Goal: Information Seeking & Learning: Learn about a topic

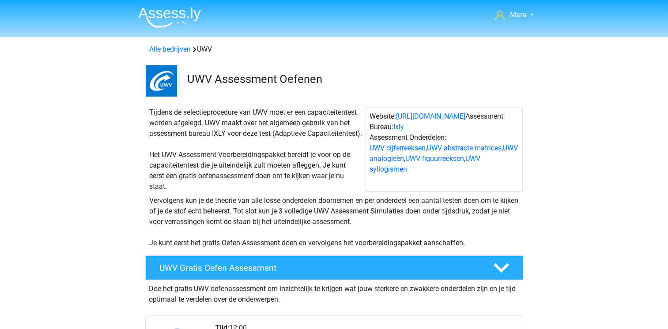
scroll to position [405, 0]
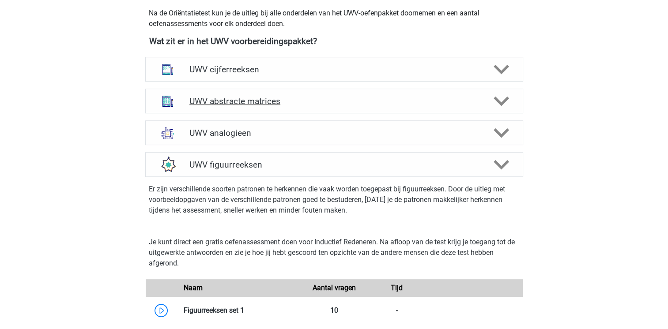
click at [279, 101] on div "UWV abstracte matrices" at bounding box center [334, 101] width 378 height 25
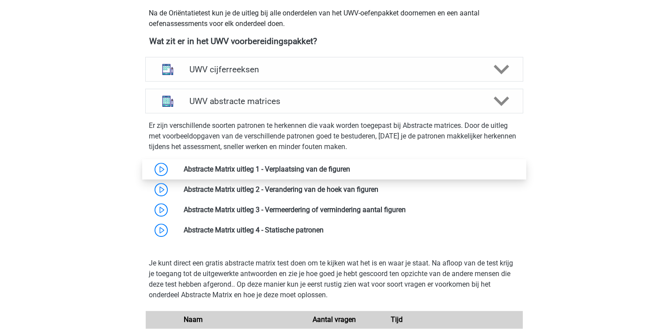
click at [350, 173] on link at bounding box center [350, 169] width 0 height 8
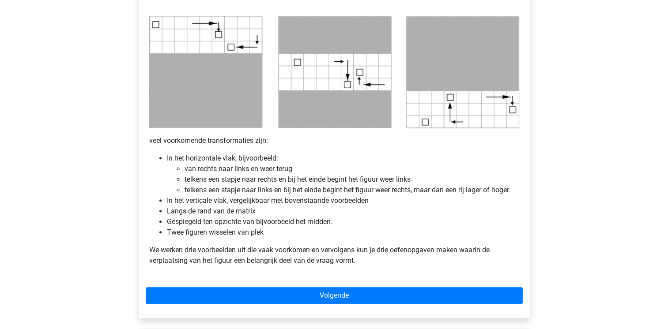
scroll to position [459, 0]
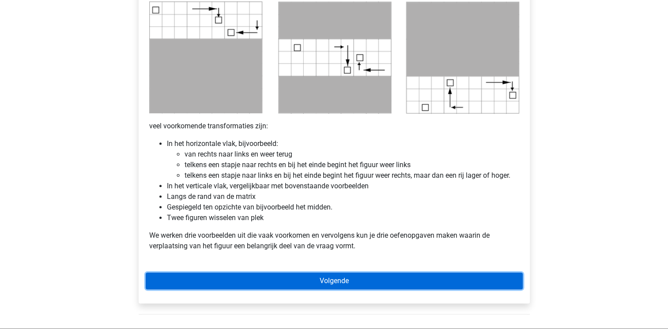
click at [291, 280] on link "Volgende" at bounding box center [334, 281] width 377 height 17
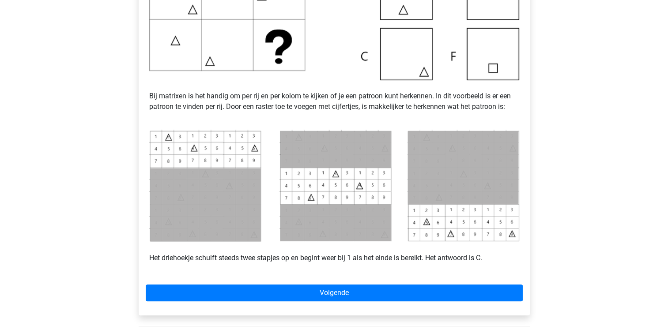
scroll to position [318, 0]
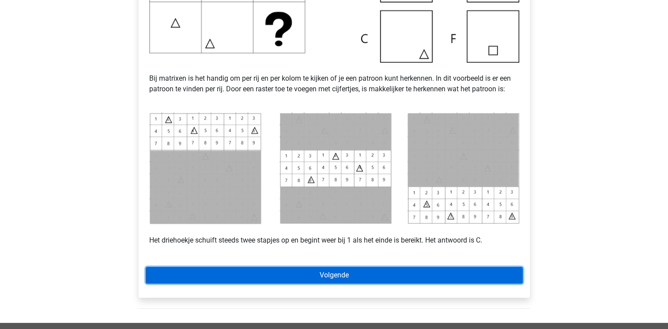
drag, startPoint x: 0, startPoint y: 0, endPoint x: 291, endPoint y: 280, distance: 403.8
click at [291, 280] on link "Volgende" at bounding box center [334, 275] width 377 height 17
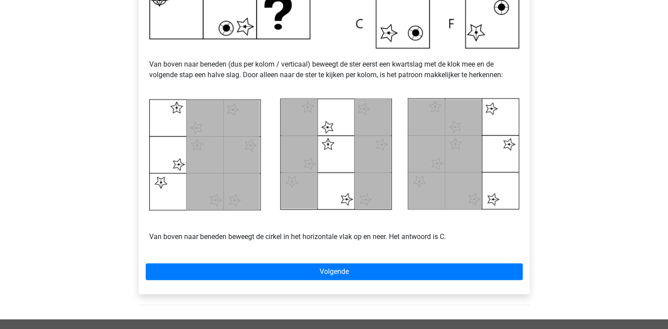
scroll to position [406, 0]
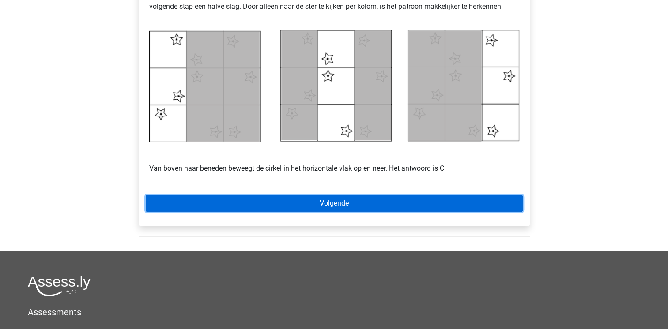
click at [319, 202] on link "Volgende" at bounding box center [334, 203] width 377 height 17
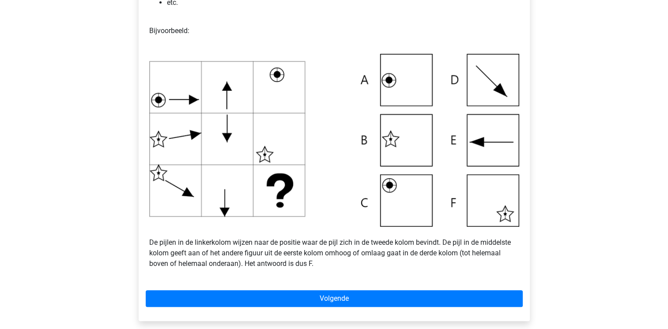
scroll to position [265, 0]
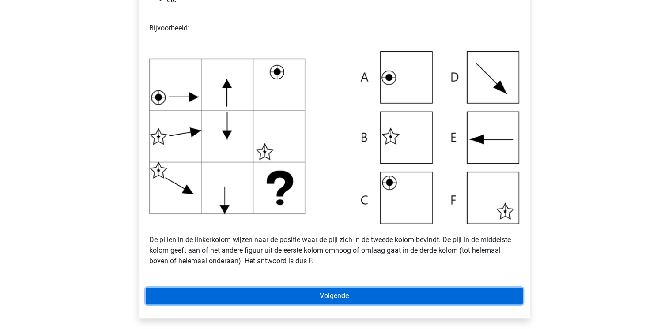
click at [332, 296] on link "Volgende" at bounding box center [334, 296] width 377 height 17
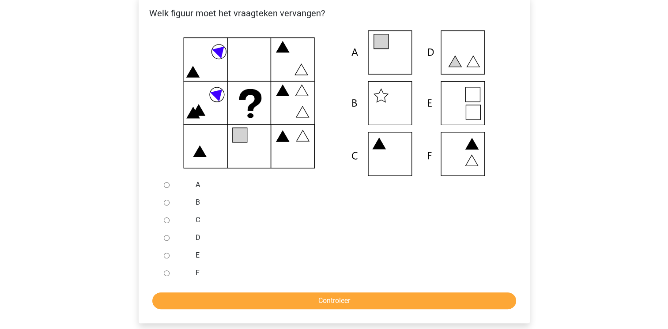
scroll to position [177, 0]
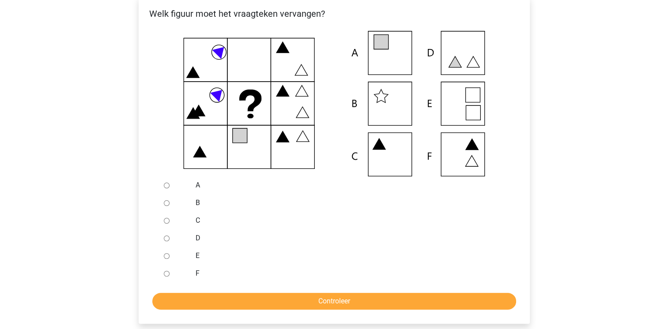
click at [166, 186] on input "A" at bounding box center [167, 186] width 6 height 6
radio input "true"
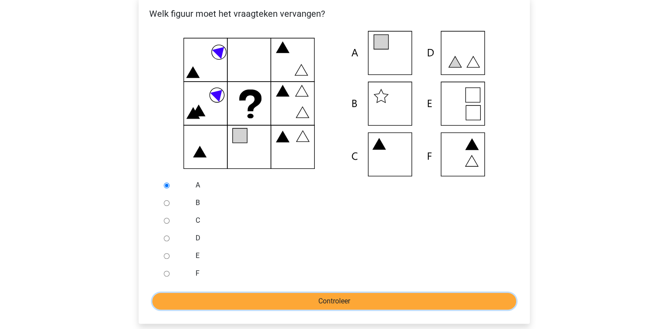
click at [239, 302] on input "Controleer" at bounding box center [334, 301] width 364 height 17
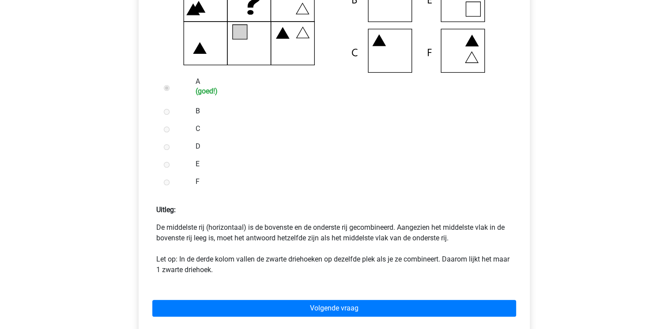
scroll to position [300, 0]
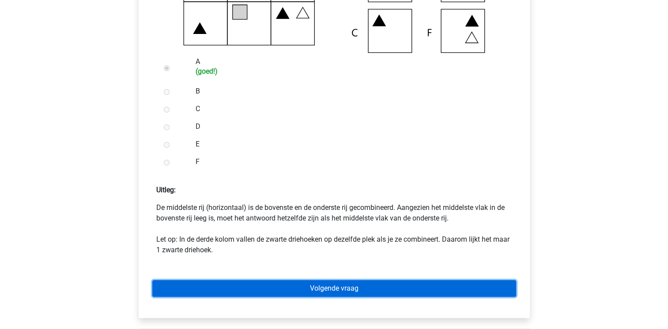
click at [245, 292] on link "Volgende vraag" at bounding box center [334, 288] width 364 height 17
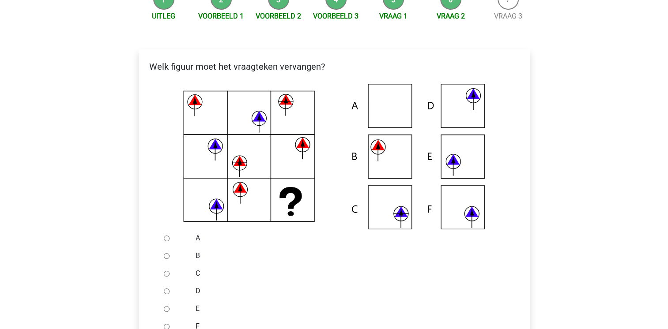
scroll to position [141, 0]
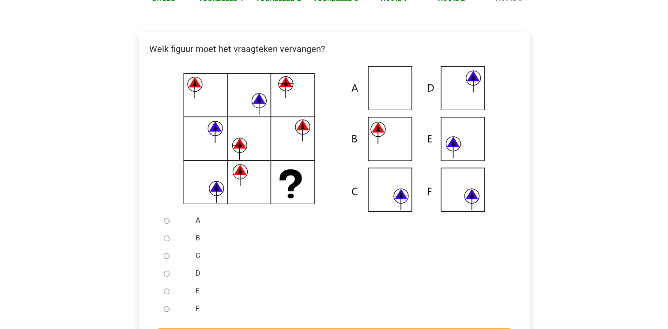
click at [168, 293] on input "E" at bounding box center [167, 292] width 6 height 6
radio input "true"
click at [164, 306] on input "F" at bounding box center [167, 309] width 6 height 6
radio input "true"
click at [164, 289] on input "E" at bounding box center [167, 292] width 6 height 6
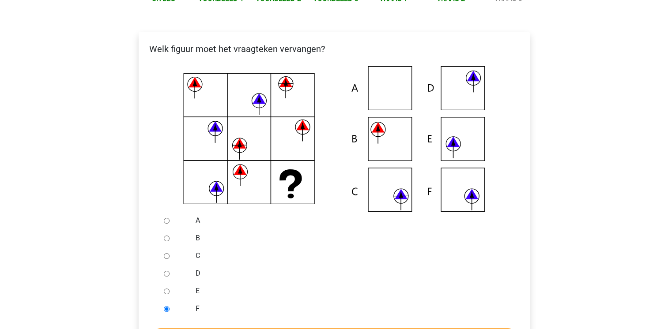
radio input "true"
click at [300, 280] on div "D" at bounding box center [348, 274] width 319 height 18
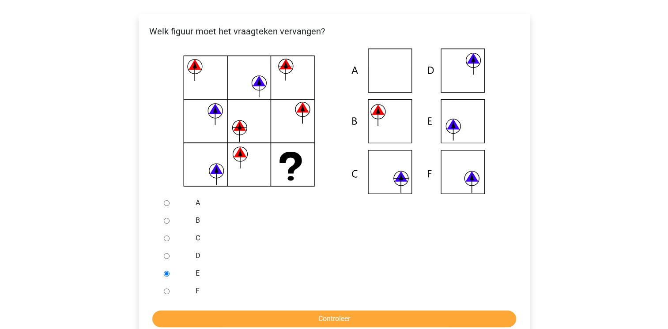
scroll to position [212, 0]
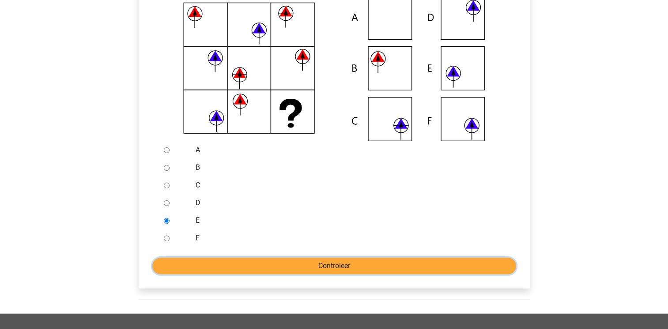
click at [304, 265] on input "Controleer" at bounding box center [334, 266] width 364 height 17
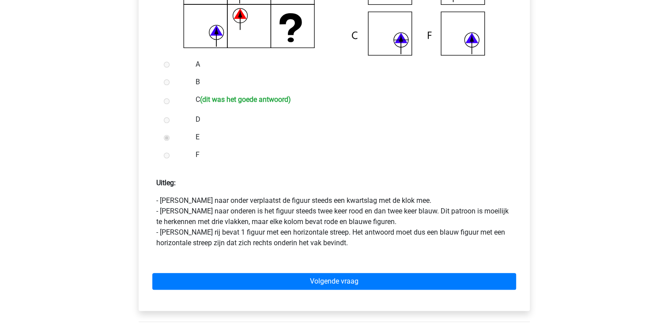
scroll to position [318, 0]
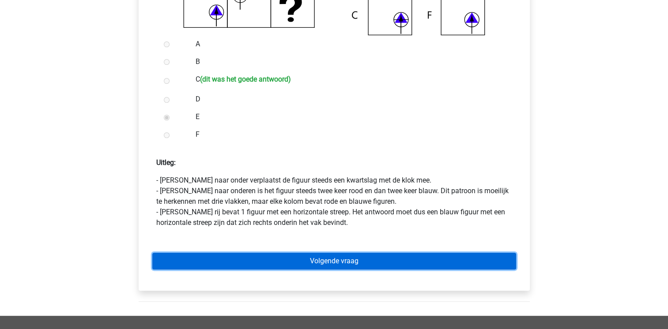
drag, startPoint x: 0, startPoint y: 0, endPoint x: 304, endPoint y: 265, distance: 402.8
click at [304, 265] on link "Volgende vraag" at bounding box center [334, 261] width 364 height 17
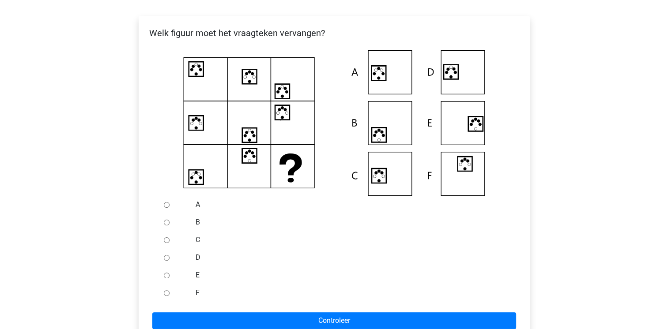
scroll to position [159, 0]
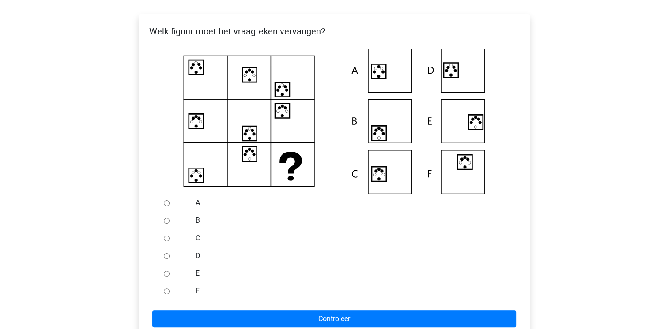
click at [168, 255] on input "D" at bounding box center [167, 256] width 6 height 6
radio input "true"
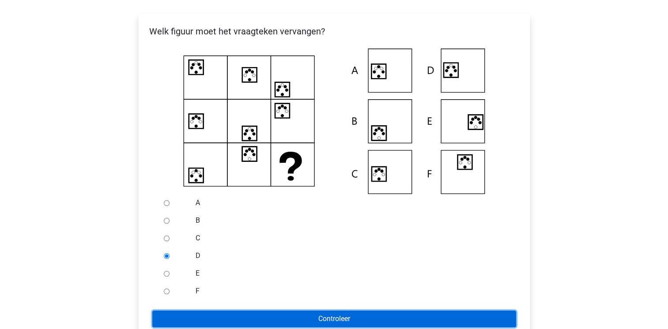
click at [216, 321] on input "Controleer" at bounding box center [334, 319] width 364 height 17
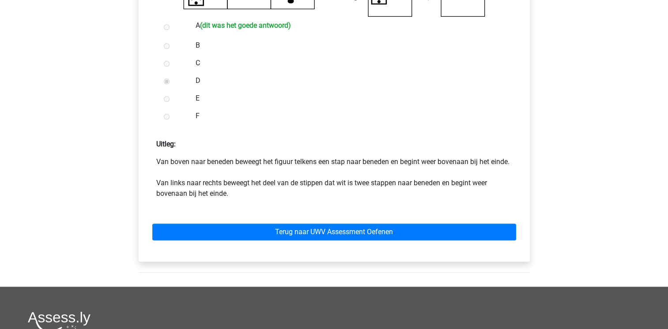
scroll to position [353, 0]
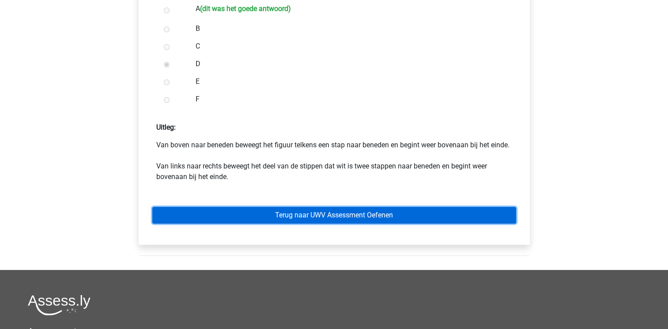
click at [340, 224] on link "Terug naar UWV Assessment Oefenen" at bounding box center [334, 215] width 364 height 17
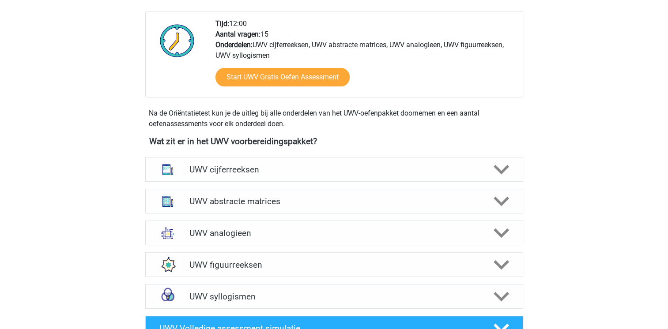
scroll to position [318, 0]
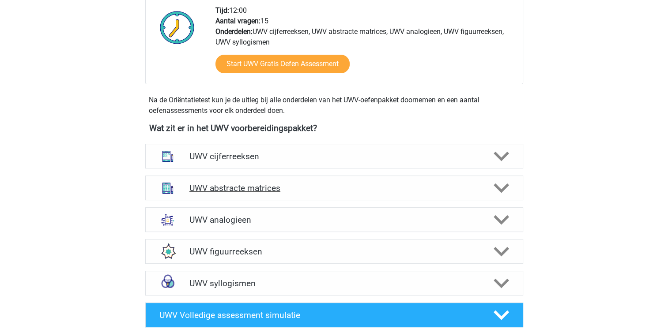
click at [268, 200] on div "UWV abstracte matrices" at bounding box center [334, 188] width 378 height 25
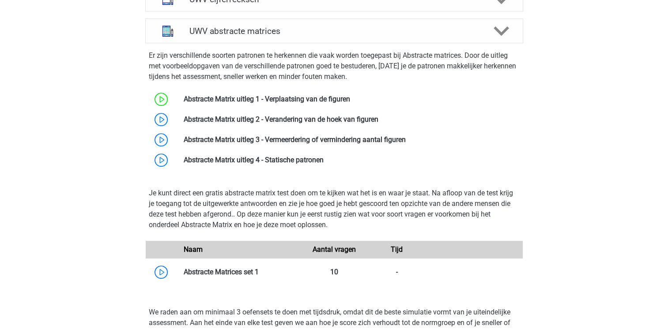
scroll to position [459, 0]
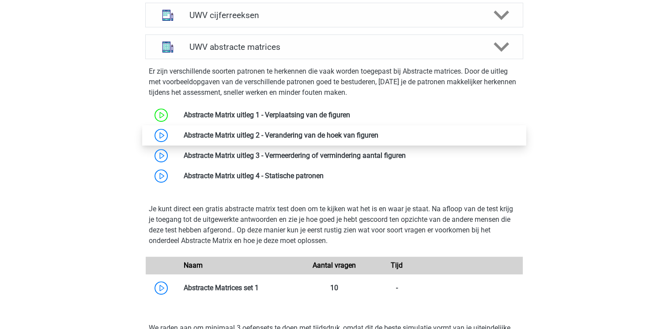
click at [378, 139] on link at bounding box center [378, 135] width 0 height 8
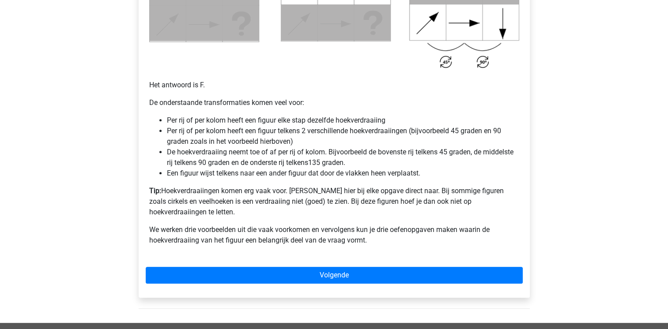
scroll to position [582, 0]
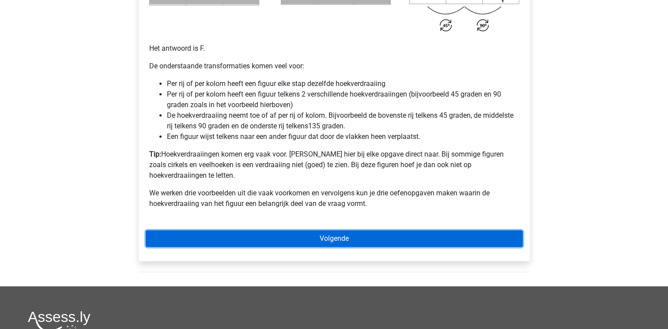
click at [280, 230] on link "Volgende" at bounding box center [334, 238] width 377 height 17
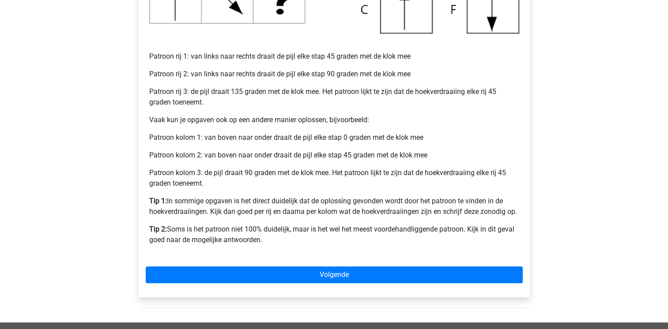
scroll to position [353, 0]
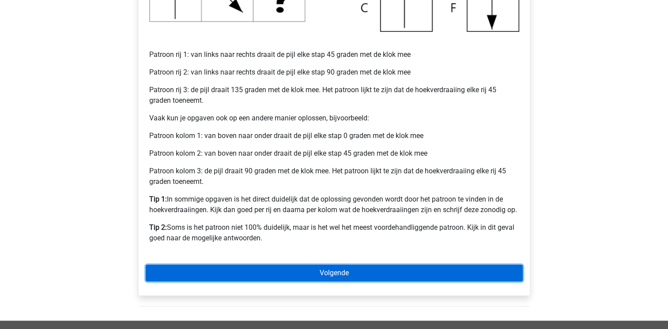
click at [290, 279] on link "Volgende" at bounding box center [334, 273] width 377 height 17
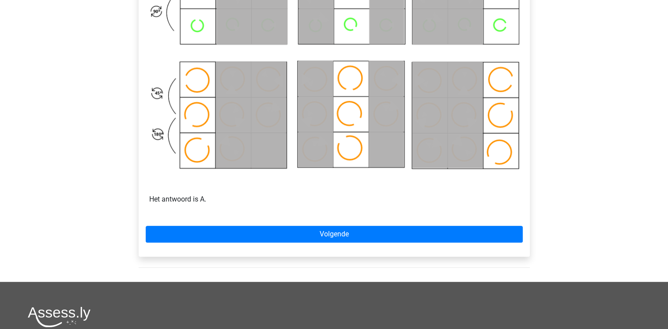
scroll to position [530, 0]
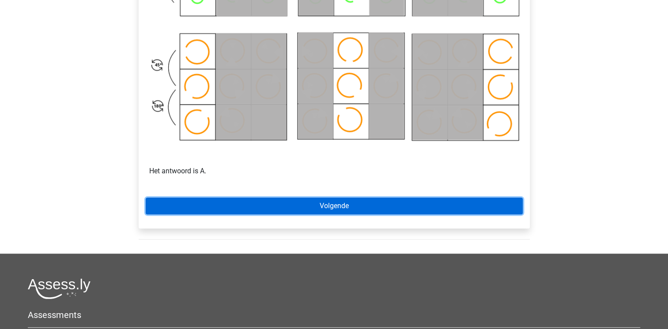
click at [331, 206] on link "Volgende" at bounding box center [334, 206] width 377 height 17
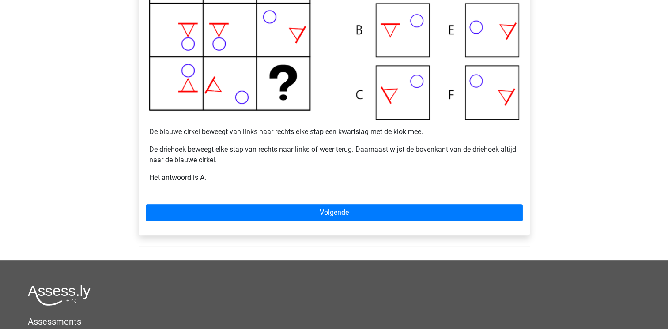
scroll to position [265, 0]
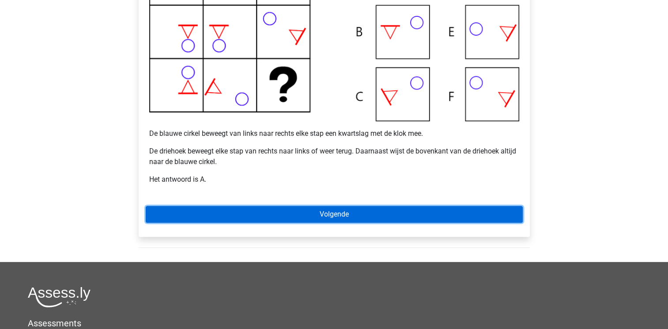
drag, startPoint x: 0, startPoint y: 0, endPoint x: 331, endPoint y: 206, distance: 389.6
click at [331, 206] on link "Volgende" at bounding box center [334, 214] width 377 height 17
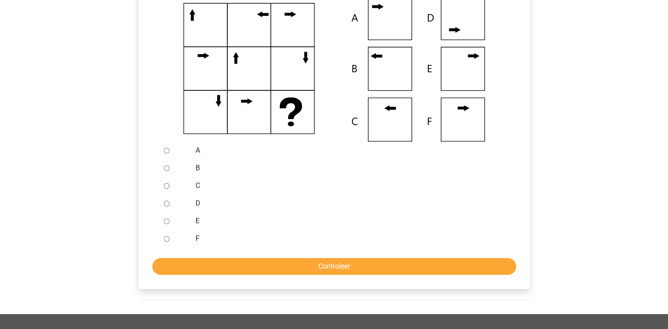
scroll to position [212, 0]
click at [170, 240] on div at bounding box center [174, 238] width 29 height 18
click at [166, 237] on input "F" at bounding box center [167, 239] width 6 height 6
radio input "true"
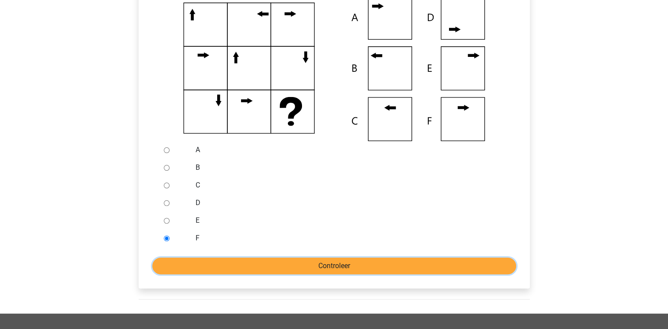
click at [178, 260] on input "Controleer" at bounding box center [334, 266] width 364 height 17
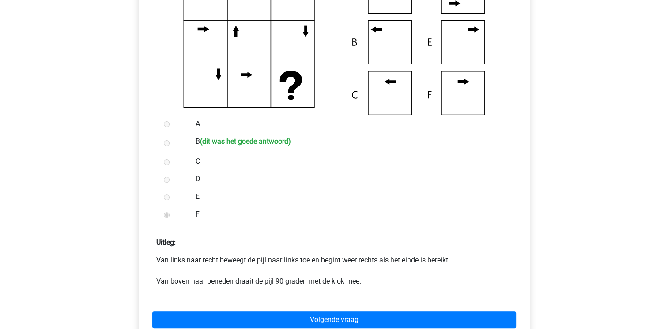
scroll to position [318, 0]
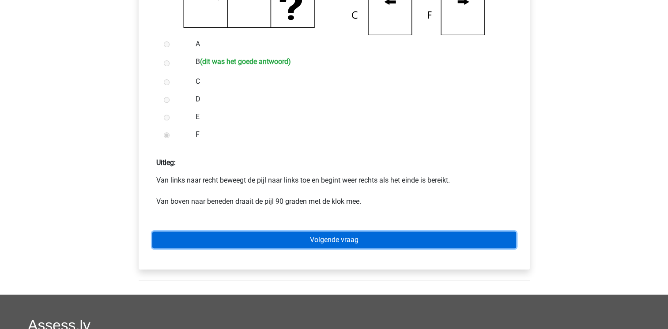
click at [194, 243] on link "Volgende vraag" at bounding box center [334, 240] width 364 height 17
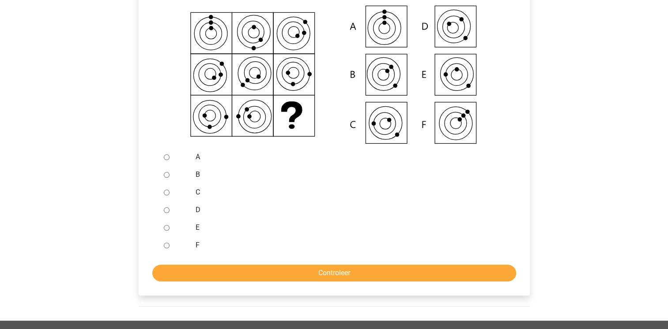
scroll to position [212, 0]
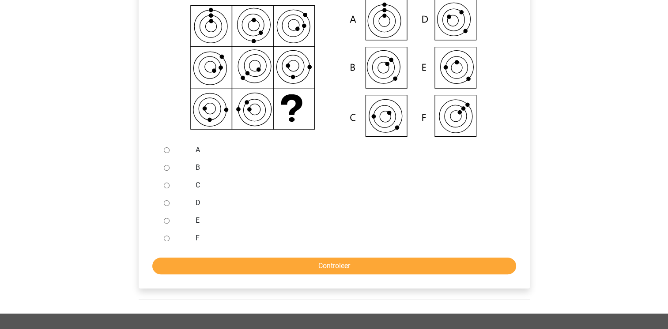
click at [172, 233] on div at bounding box center [174, 238] width 29 height 18
click at [167, 238] on input "F" at bounding box center [167, 239] width 6 height 6
radio input "true"
click at [178, 257] on form "A B C D E F Controleer" at bounding box center [334, 207] width 377 height 133
drag, startPoint x: 189, startPoint y: 260, endPoint x: 178, endPoint y: 257, distance: 11.6
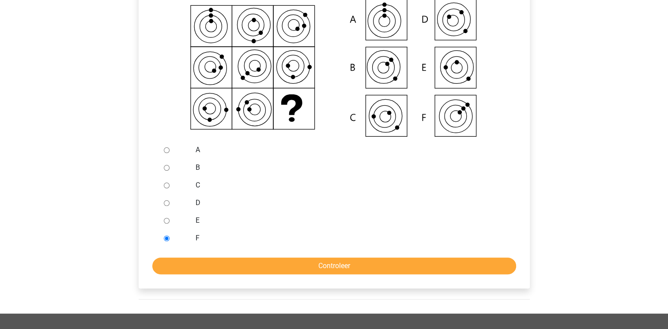
click at [178, 257] on form "A B C D E F Controleer" at bounding box center [334, 207] width 377 height 133
click at [275, 259] on input "Controleer" at bounding box center [334, 266] width 364 height 17
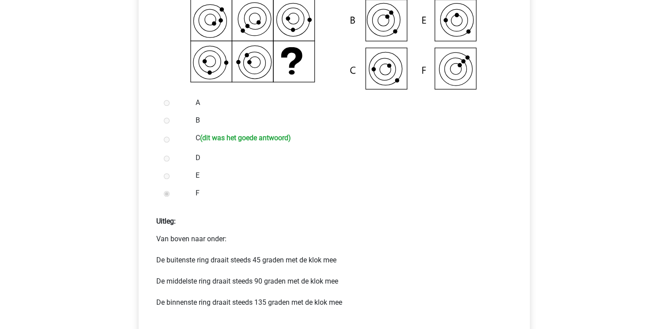
scroll to position [335, 0]
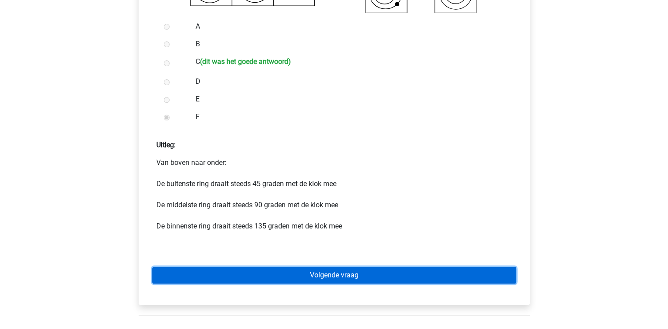
click at [353, 279] on link "Volgende vraag" at bounding box center [334, 275] width 364 height 17
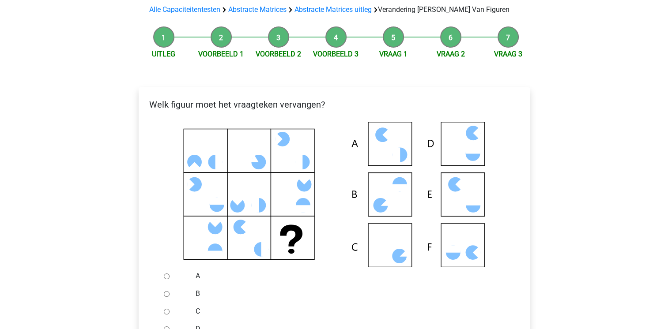
scroll to position [88, 0]
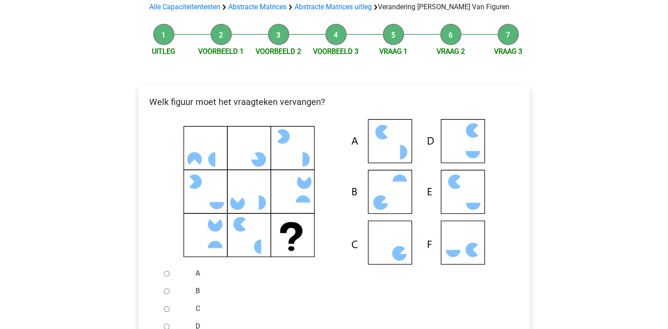
click at [348, 265] on div "A" at bounding box center [348, 274] width 319 height 18
click at [521, 188] on div at bounding box center [334, 192] width 377 height 146
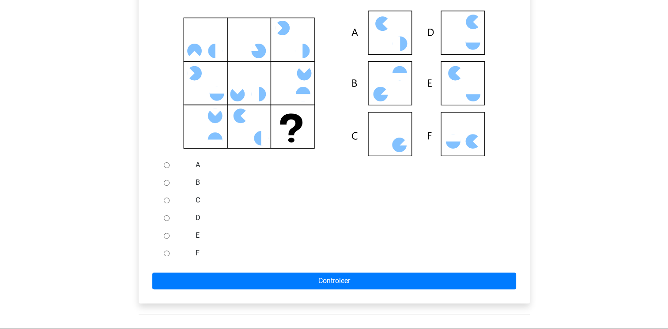
scroll to position [229, 0]
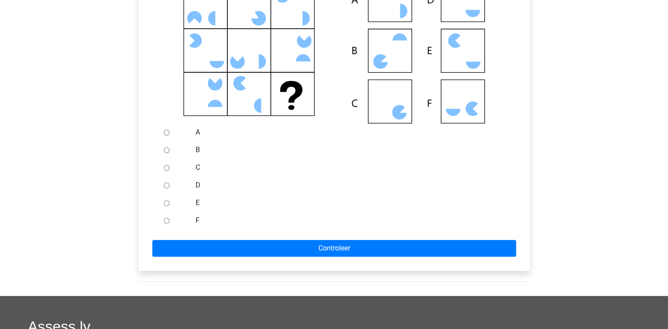
click at [166, 170] on input "C" at bounding box center [167, 168] width 6 height 6
radio input "true"
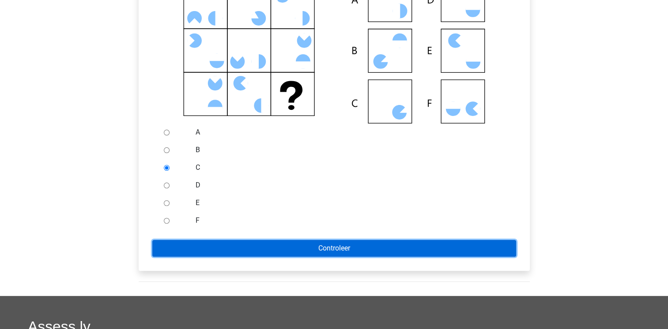
click at [191, 246] on input "Controleer" at bounding box center [334, 248] width 364 height 17
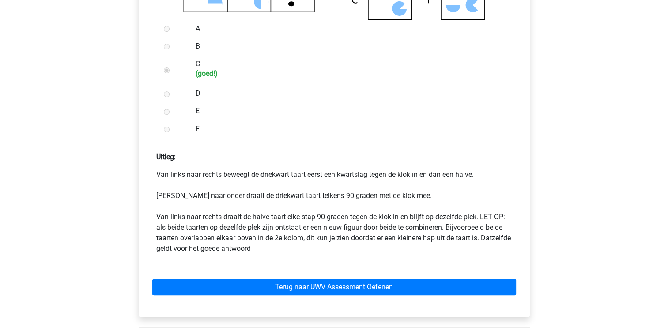
scroll to position [335, 0]
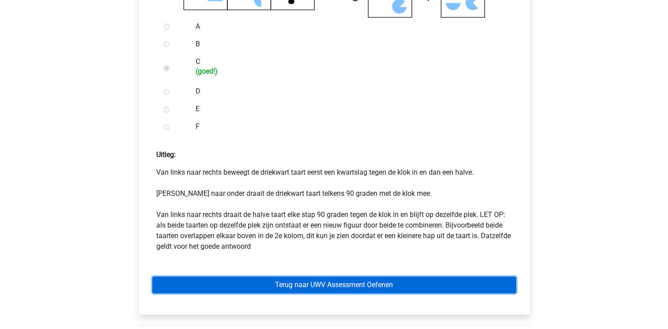
click at [265, 283] on link "Terug naar UWV Assessment Oefenen" at bounding box center [334, 285] width 364 height 17
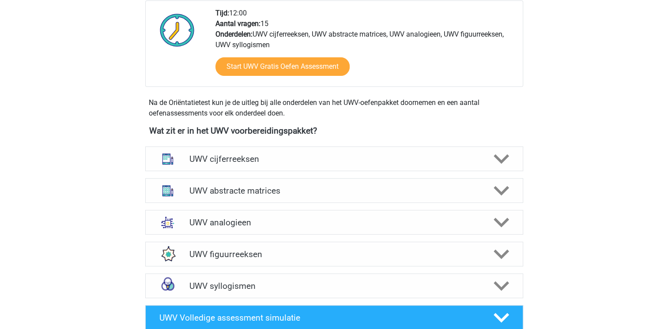
scroll to position [353, 0]
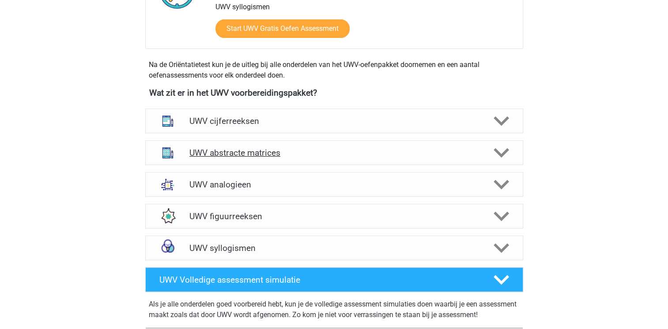
click at [507, 161] on icon at bounding box center [500, 152] width 15 height 15
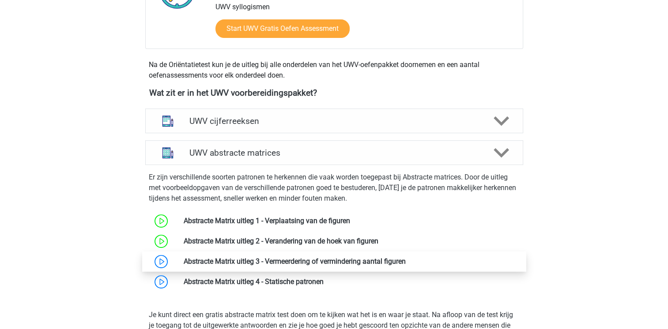
click at [406, 266] on link at bounding box center [406, 261] width 0 height 8
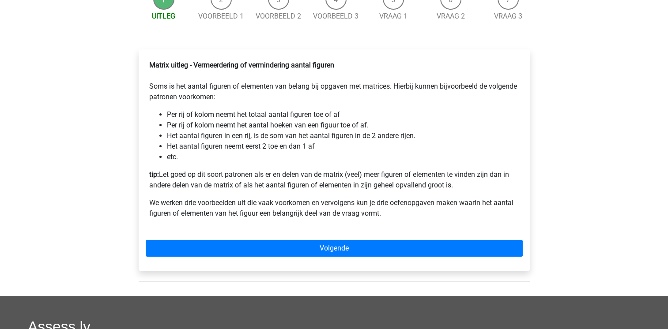
scroll to position [106, 0]
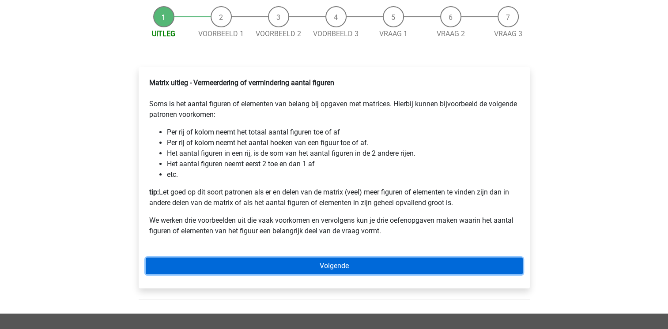
drag, startPoint x: 0, startPoint y: 0, endPoint x: 159, endPoint y: 271, distance: 314.3
click at [159, 271] on link "Volgende" at bounding box center [334, 266] width 377 height 17
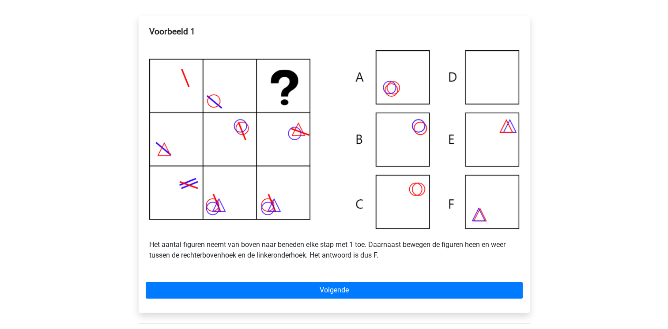
scroll to position [159, 0]
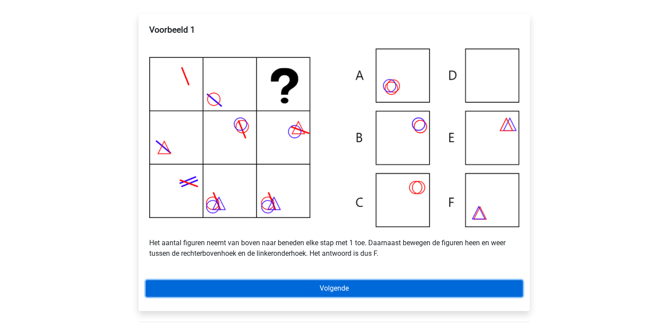
click at [208, 297] on link "Volgende" at bounding box center [334, 288] width 377 height 17
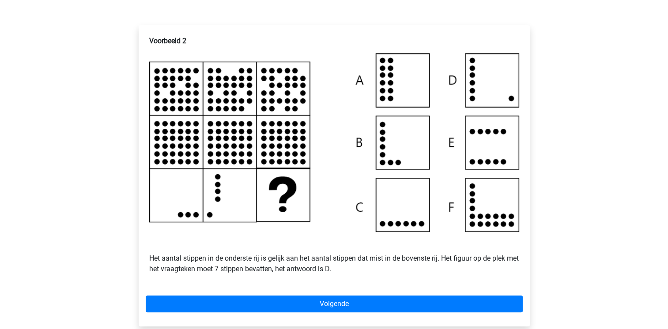
scroll to position [177, 0]
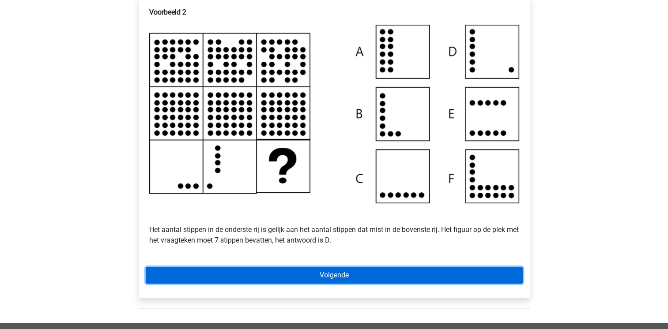
click at [281, 282] on link "Volgende" at bounding box center [334, 275] width 377 height 17
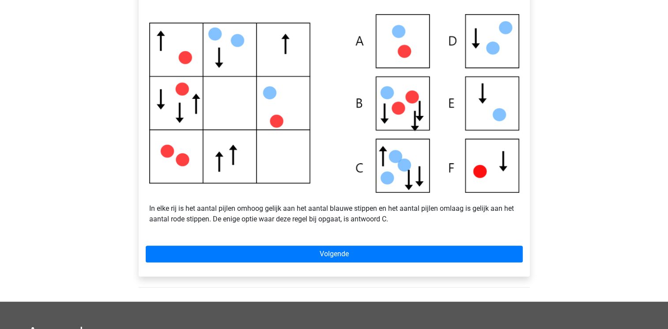
scroll to position [212, 0]
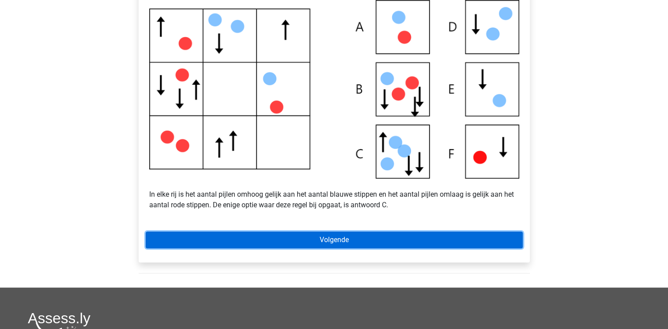
click at [297, 248] on link "Volgende" at bounding box center [334, 240] width 377 height 17
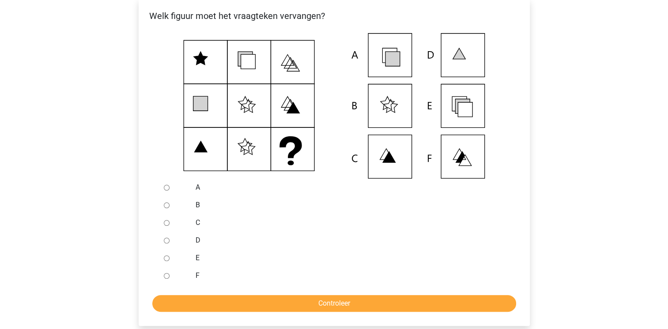
scroll to position [177, 0]
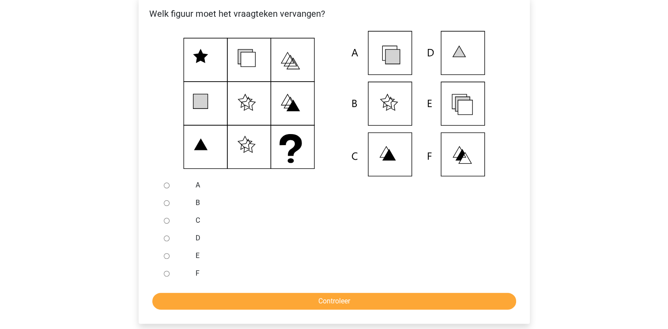
click at [164, 259] on input "E" at bounding box center [167, 256] width 6 height 6
radio input "true"
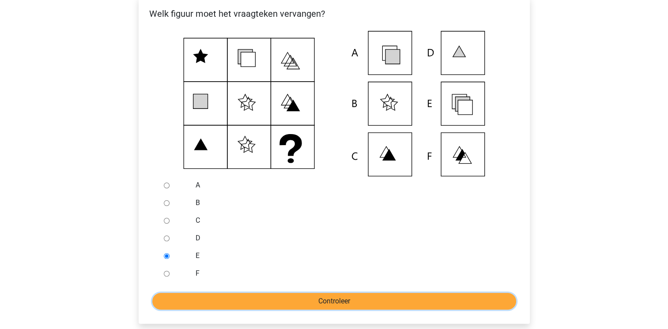
click at [201, 310] on input "Controleer" at bounding box center [334, 301] width 364 height 17
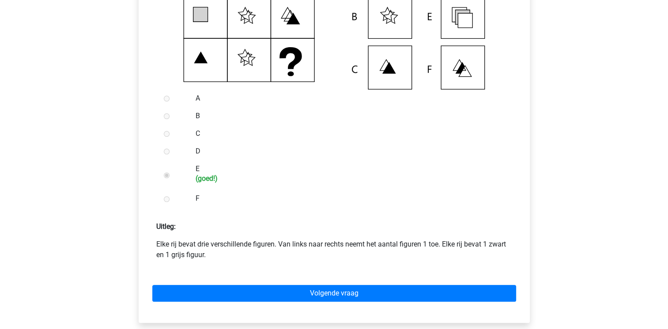
scroll to position [265, 0]
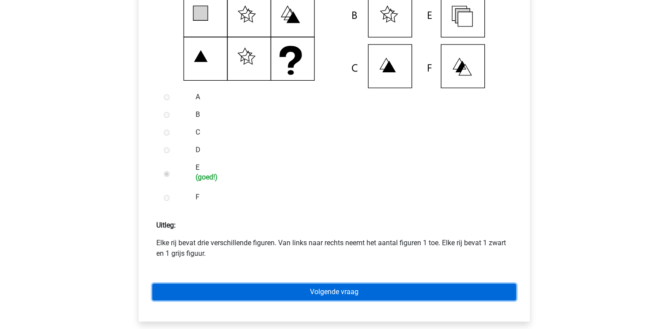
click at [247, 298] on link "Volgende vraag" at bounding box center [334, 292] width 364 height 17
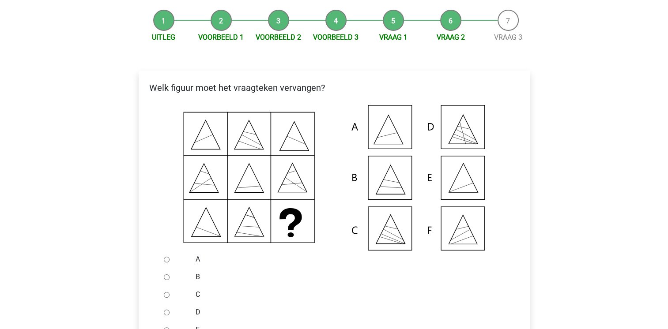
scroll to position [106, 0]
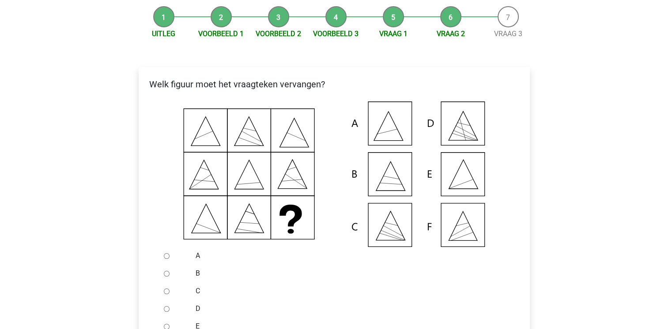
click at [165, 259] on input "A" at bounding box center [167, 256] width 6 height 6
radio input "true"
click at [164, 271] on input "B" at bounding box center [167, 274] width 6 height 6
radio input "true"
click at [164, 253] on input "A" at bounding box center [167, 256] width 6 height 6
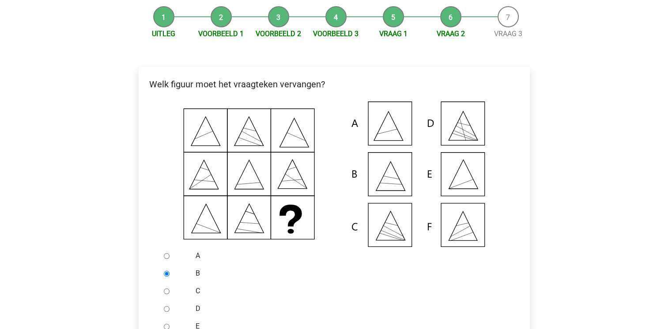
radio input "true"
click at [311, 314] on label "D" at bounding box center [347, 309] width 305 height 11
click at [169, 312] on input "D" at bounding box center [167, 309] width 6 height 6
radio input "true"
click at [164, 324] on input "E" at bounding box center [167, 327] width 6 height 6
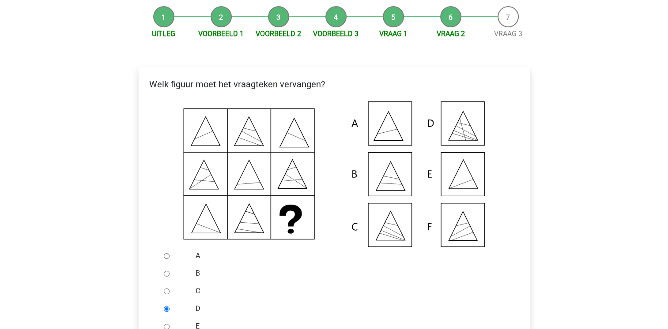
radio input "true"
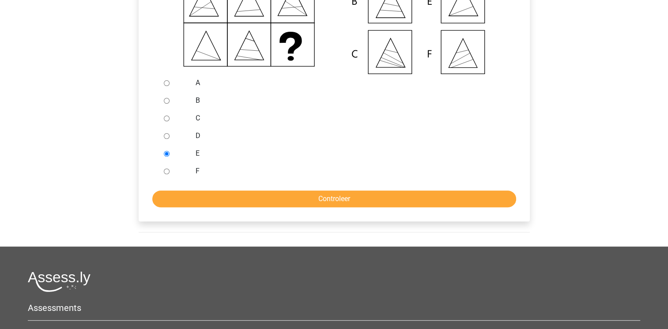
click at [168, 86] on input "A" at bounding box center [167, 83] width 6 height 6
radio input "true"
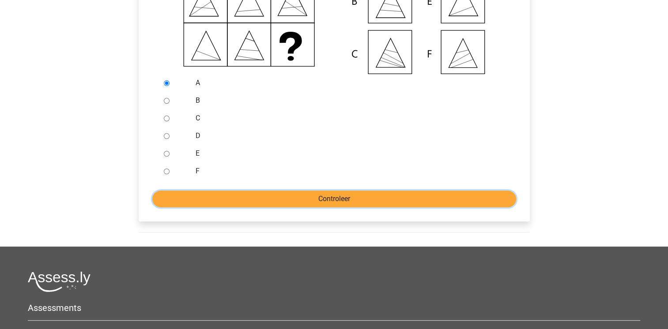
click at [238, 207] on input "Controleer" at bounding box center [334, 199] width 364 height 17
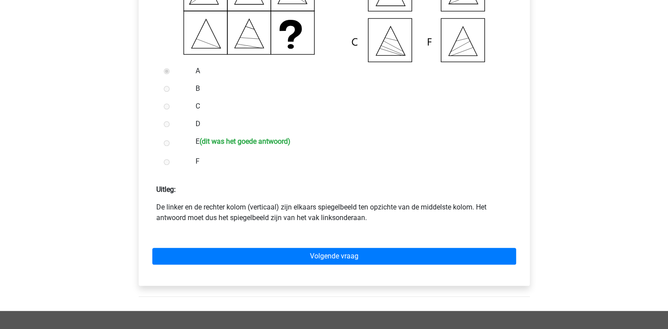
scroll to position [300, 0]
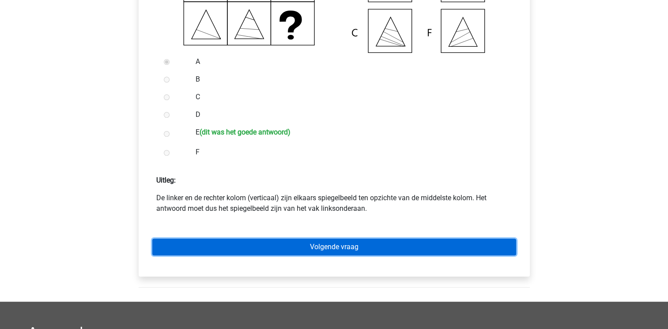
click at [291, 255] on link "Volgende vraag" at bounding box center [334, 247] width 364 height 17
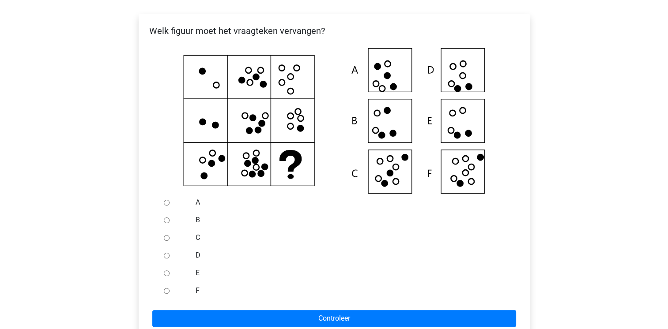
scroll to position [159, 0]
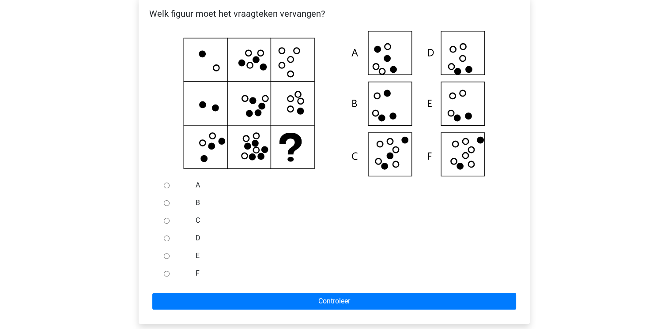
click at [379, 177] on icon at bounding box center [334, 104] width 363 height 146
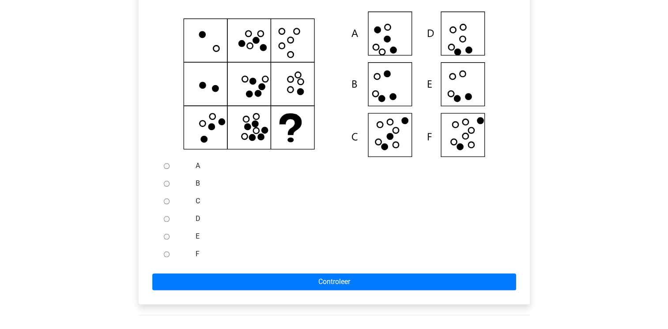
scroll to position [194, 0]
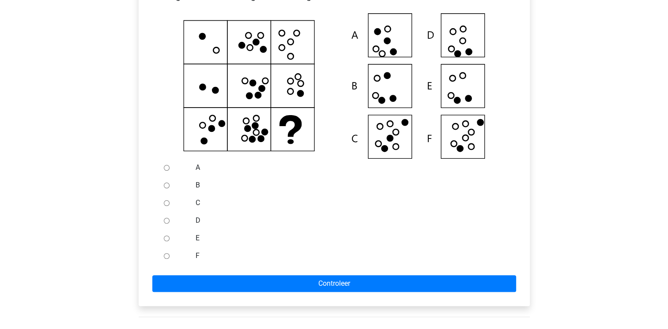
click at [169, 247] on div at bounding box center [174, 238] width 29 height 18
click at [168, 241] on input "E" at bounding box center [167, 239] width 6 height 6
radio input "true"
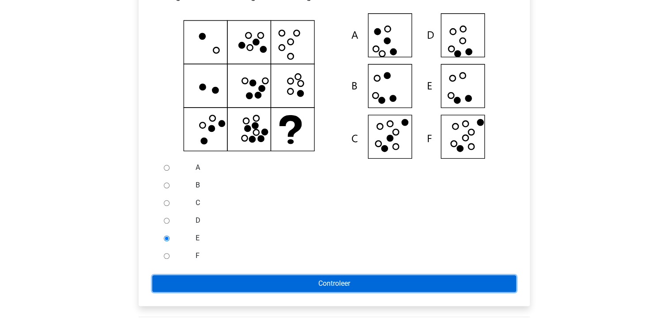
click at [191, 292] on input "Controleer" at bounding box center [334, 283] width 364 height 17
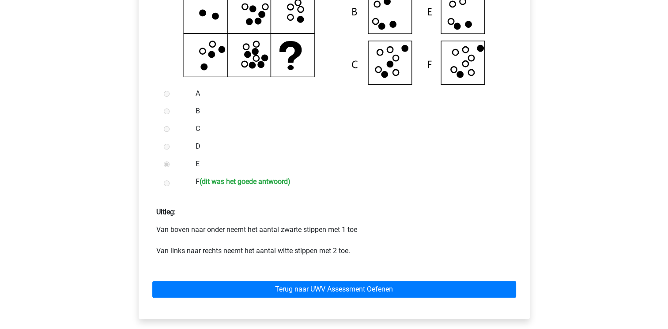
scroll to position [282, 0]
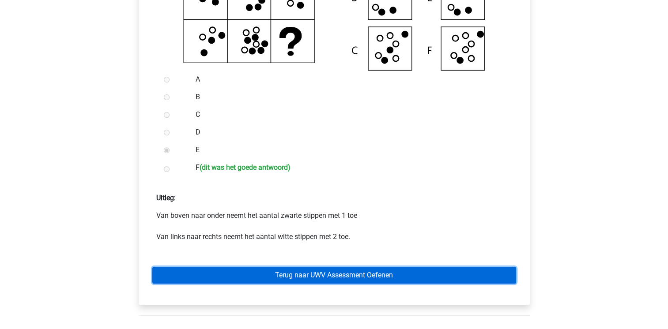
click at [199, 284] on link "Terug naar UWV Assessment Oefenen" at bounding box center [334, 275] width 364 height 17
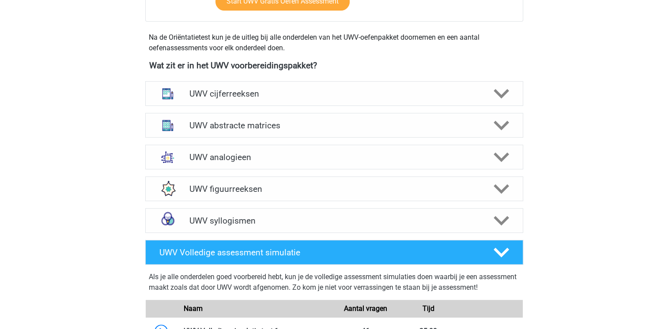
scroll to position [388, 0]
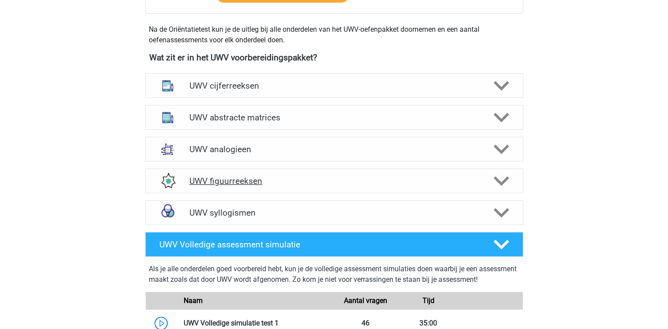
click at [498, 186] on polygon at bounding box center [500, 182] width 15 height 10
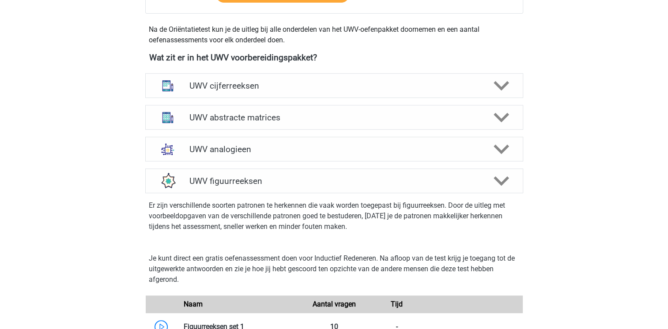
click at [233, 243] on div "Er zijn verschillende soorten patronen te herkennen die vaak worden toegepast b…" at bounding box center [334, 217] width 385 height 49
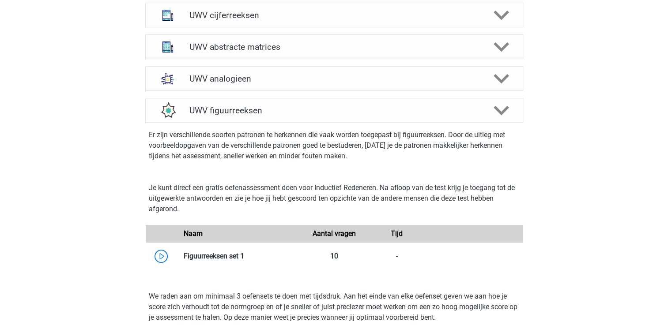
scroll to position [441, 0]
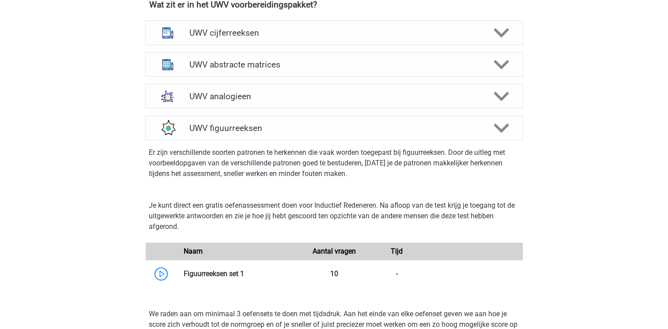
click at [357, 171] on p "Er zijn verschillende soorten patronen te herkennen die vaak worden toegepast b…" at bounding box center [334, 163] width 371 height 32
click at [495, 136] on icon at bounding box center [500, 127] width 15 height 15
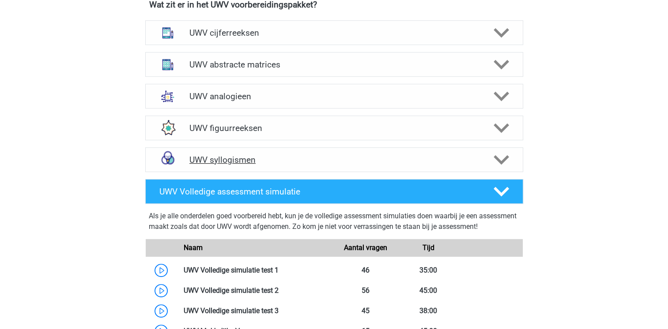
click at [503, 165] on polygon at bounding box center [500, 160] width 15 height 10
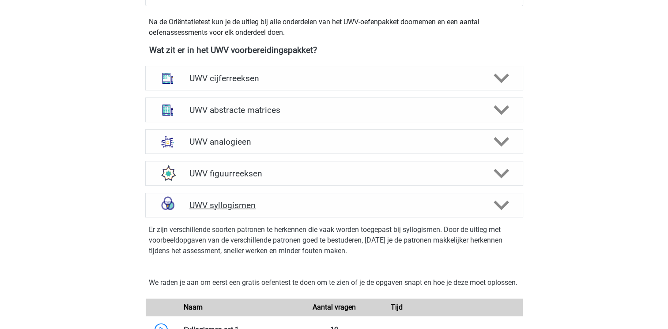
scroll to position [388, 0]
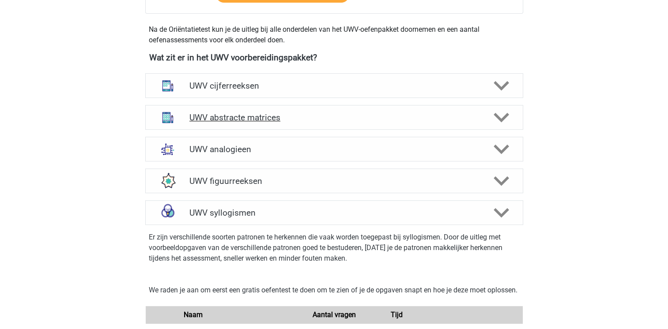
click at [509, 125] on div at bounding box center [500, 117] width 30 height 15
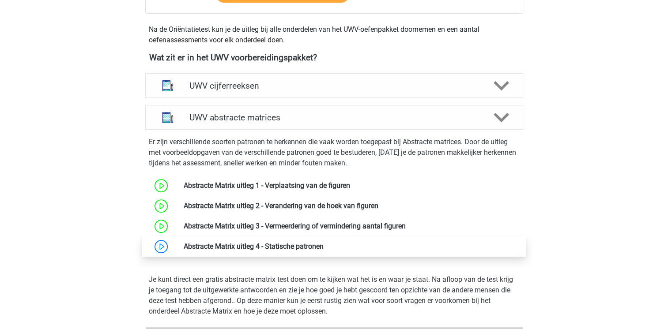
click at [323, 251] on link at bounding box center [323, 246] width 0 height 8
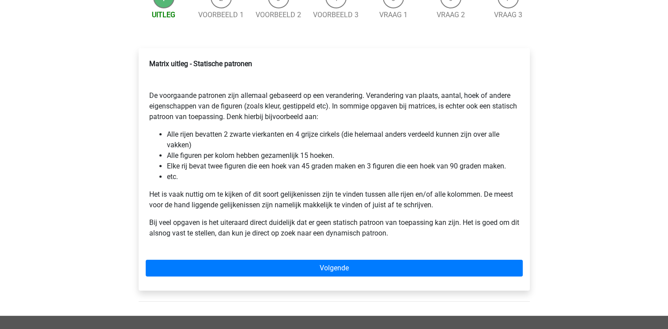
scroll to position [106, 0]
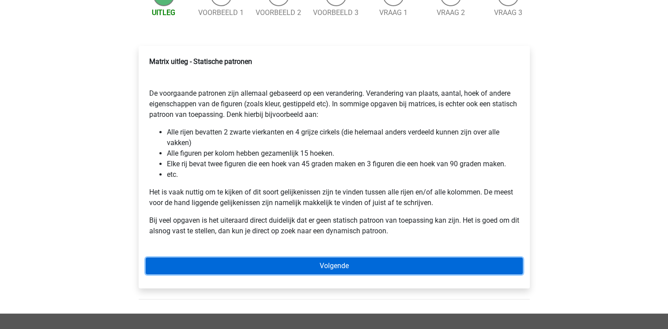
drag, startPoint x: 0, startPoint y: 0, endPoint x: 162, endPoint y: 262, distance: 308.0
click at [162, 262] on link "Volgende" at bounding box center [334, 266] width 377 height 17
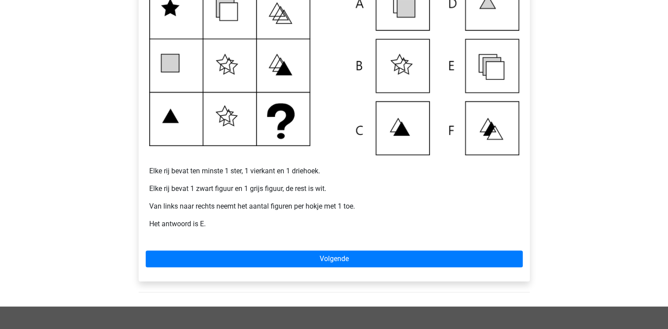
scroll to position [212, 0]
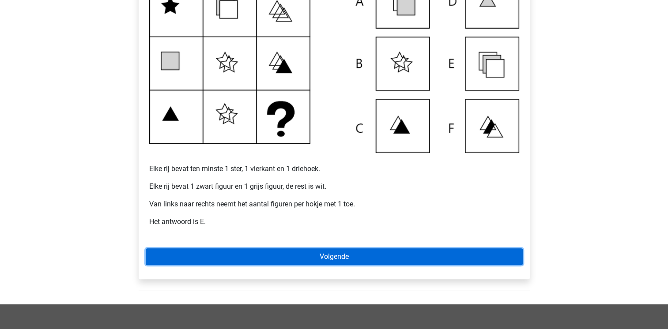
click at [162, 262] on link "Volgende" at bounding box center [334, 256] width 377 height 17
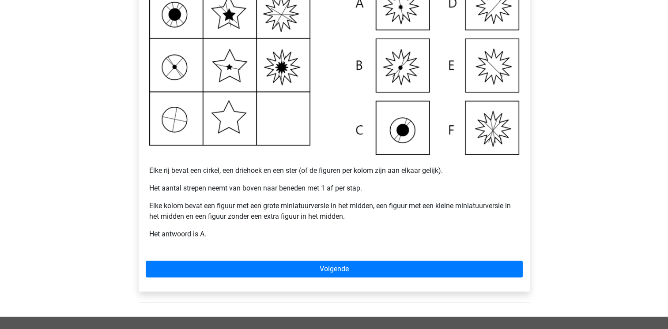
scroll to position [212, 0]
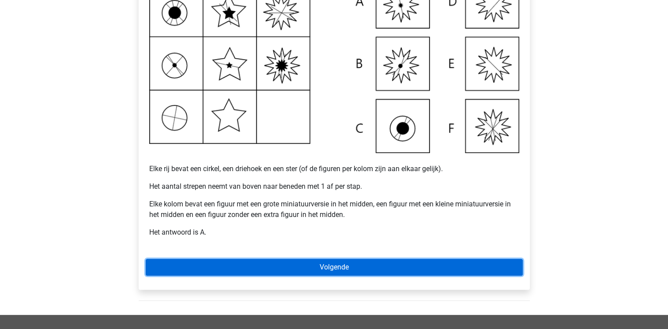
drag, startPoint x: 0, startPoint y: 0, endPoint x: 162, endPoint y: 262, distance: 308.0
click at [162, 262] on link "Volgende" at bounding box center [334, 267] width 377 height 17
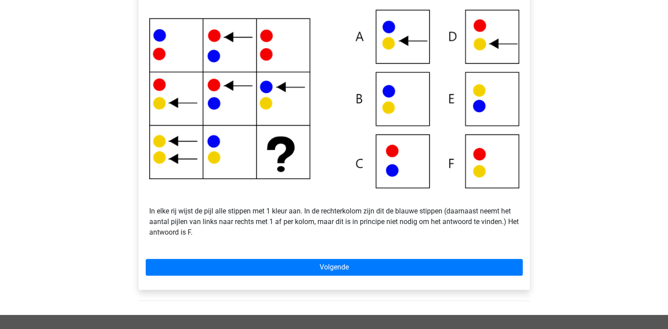
scroll to position [194, 0]
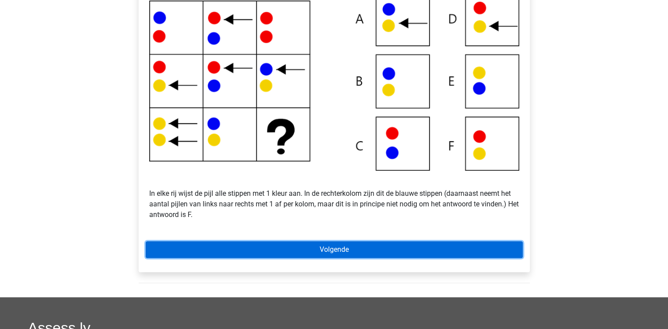
click at [220, 255] on link "Volgende" at bounding box center [334, 249] width 377 height 17
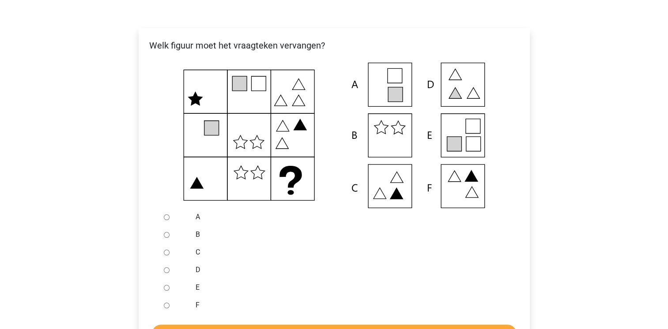
scroll to position [141, 0]
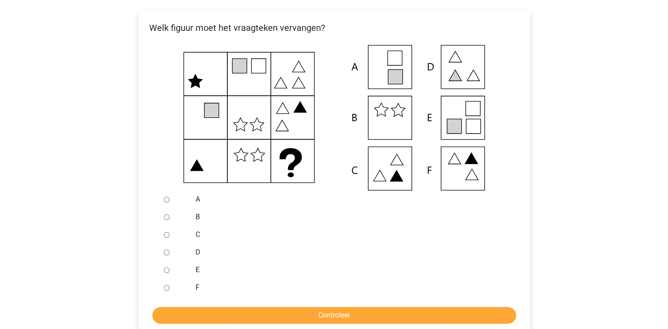
click at [169, 237] on input "C" at bounding box center [167, 235] width 6 height 6
radio input "true"
click at [169, 237] on input "C" at bounding box center [167, 235] width 6 height 6
click at [236, 317] on input "Controleer" at bounding box center [334, 315] width 364 height 17
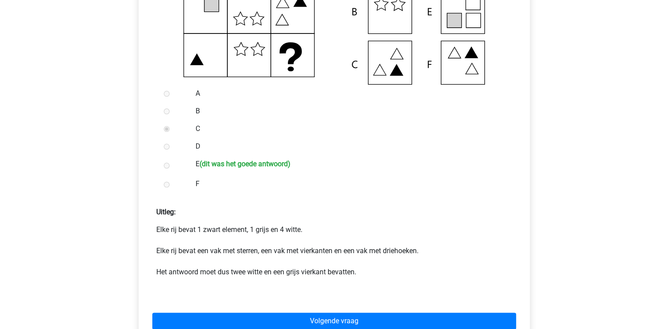
scroll to position [265, 0]
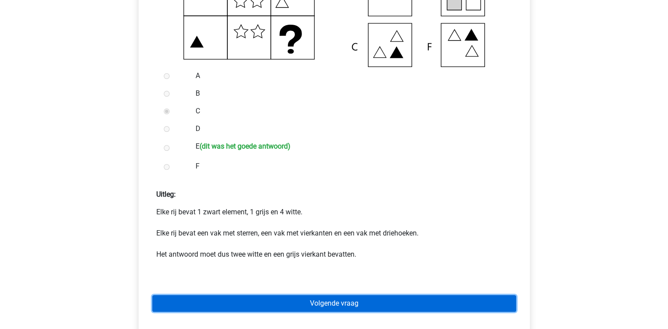
click at [240, 306] on link "Volgende vraag" at bounding box center [334, 303] width 364 height 17
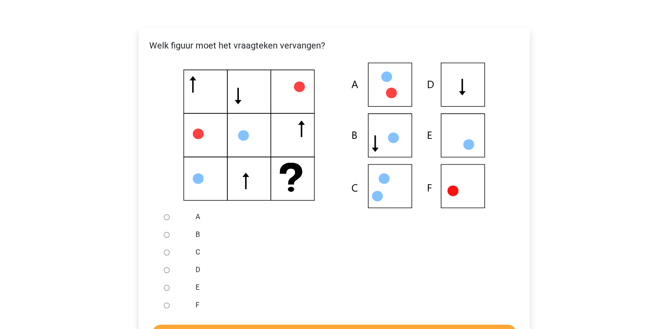
scroll to position [141, 0]
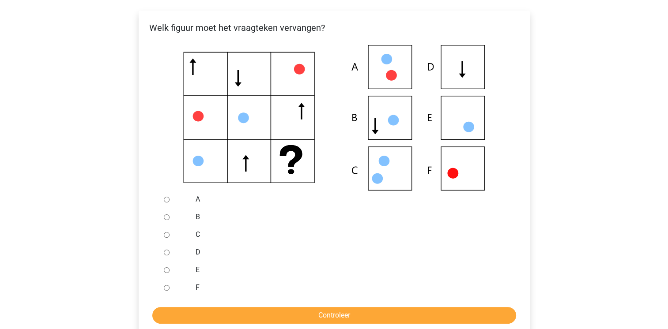
click at [167, 290] on input "F" at bounding box center [167, 288] width 6 height 6
radio input "true"
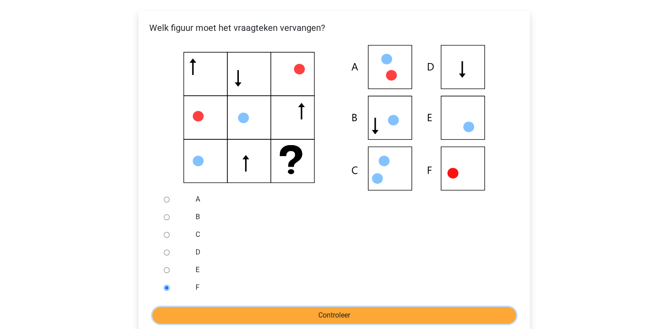
click at [193, 310] on input "Controleer" at bounding box center [334, 315] width 364 height 17
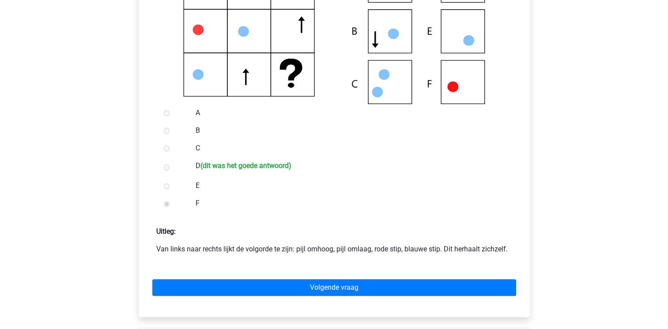
scroll to position [229, 0]
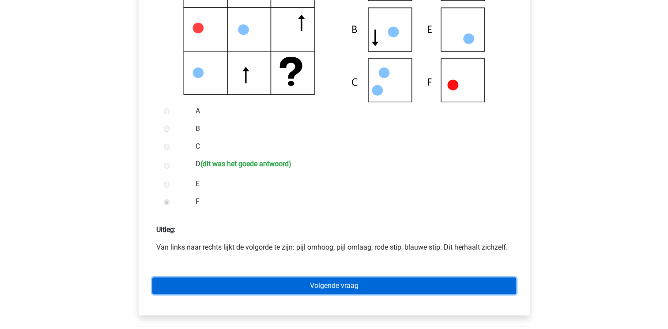
click at [231, 284] on link "Volgende vraag" at bounding box center [334, 286] width 364 height 17
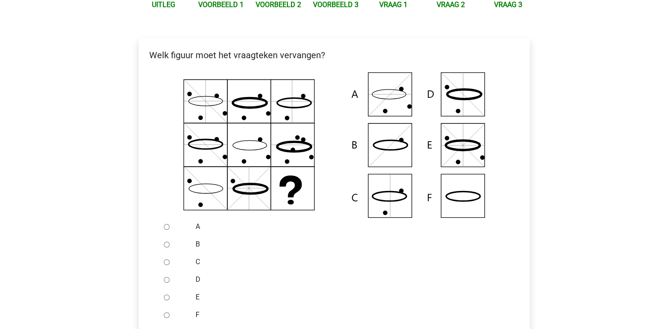
scroll to position [141, 0]
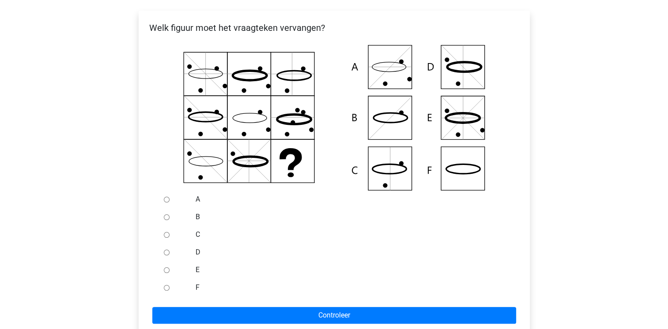
click at [166, 287] on input "F" at bounding box center [167, 288] width 6 height 6
radio input "true"
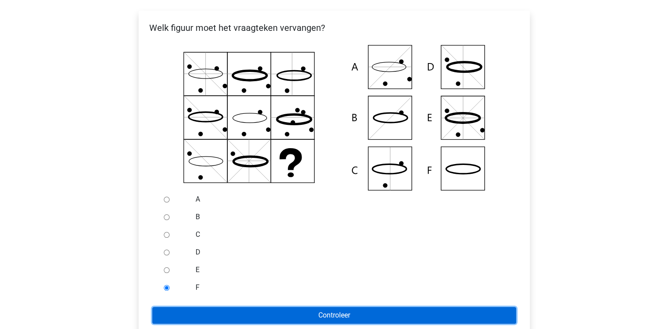
click at [182, 320] on input "Controleer" at bounding box center [334, 315] width 364 height 17
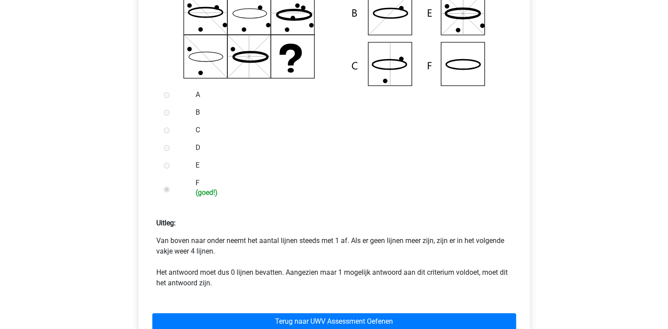
scroll to position [318, 0]
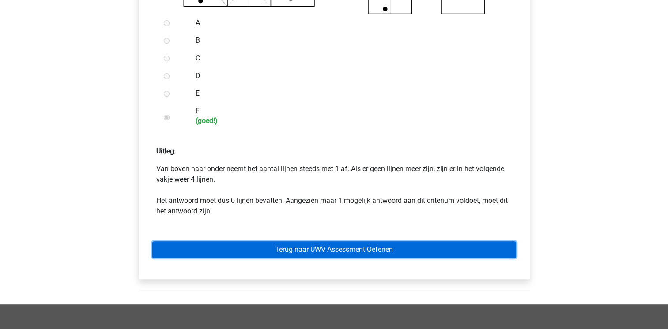
click at [316, 244] on link "Terug naar UWV Assessment Oefenen" at bounding box center [334, 249] width 364 height 17
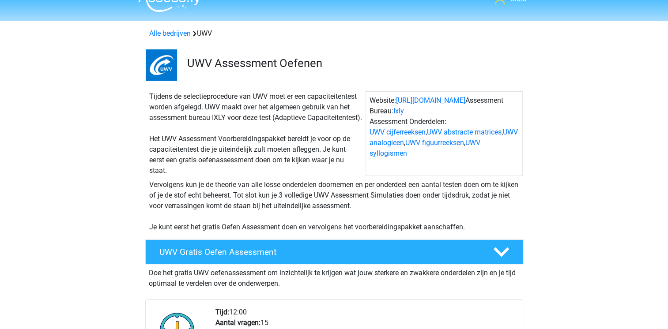
scroll to position [18, 0]
